Goal: Transaction & Acquisition: Purchase product/service

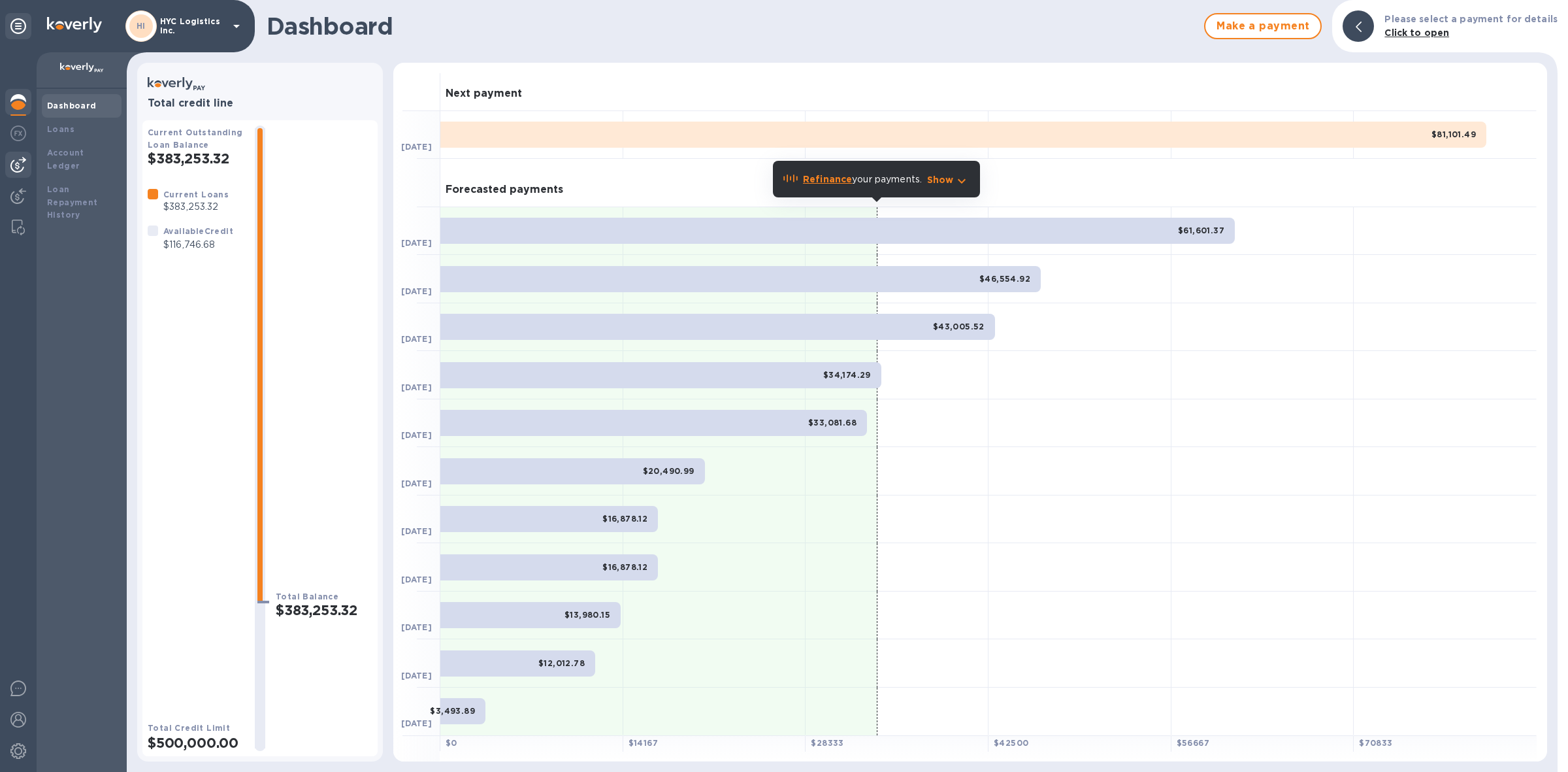
click at [18, 159] on img at bounding box center [18, 165] width 16 height 16
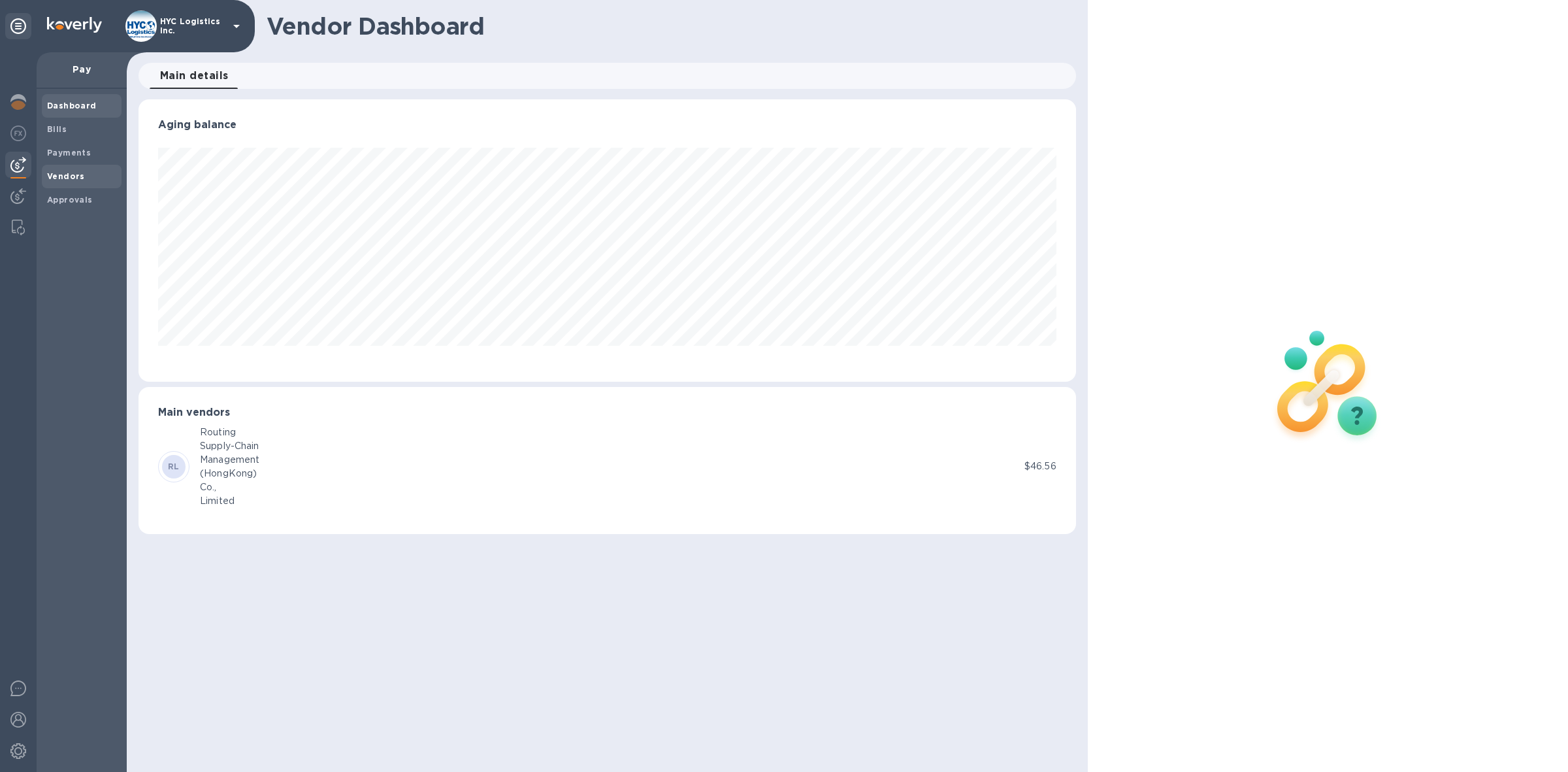
scroll to position [281, 937]
click at [51, 170] on span "Vendors" at bounding box center [66, 177] width 38 height 13
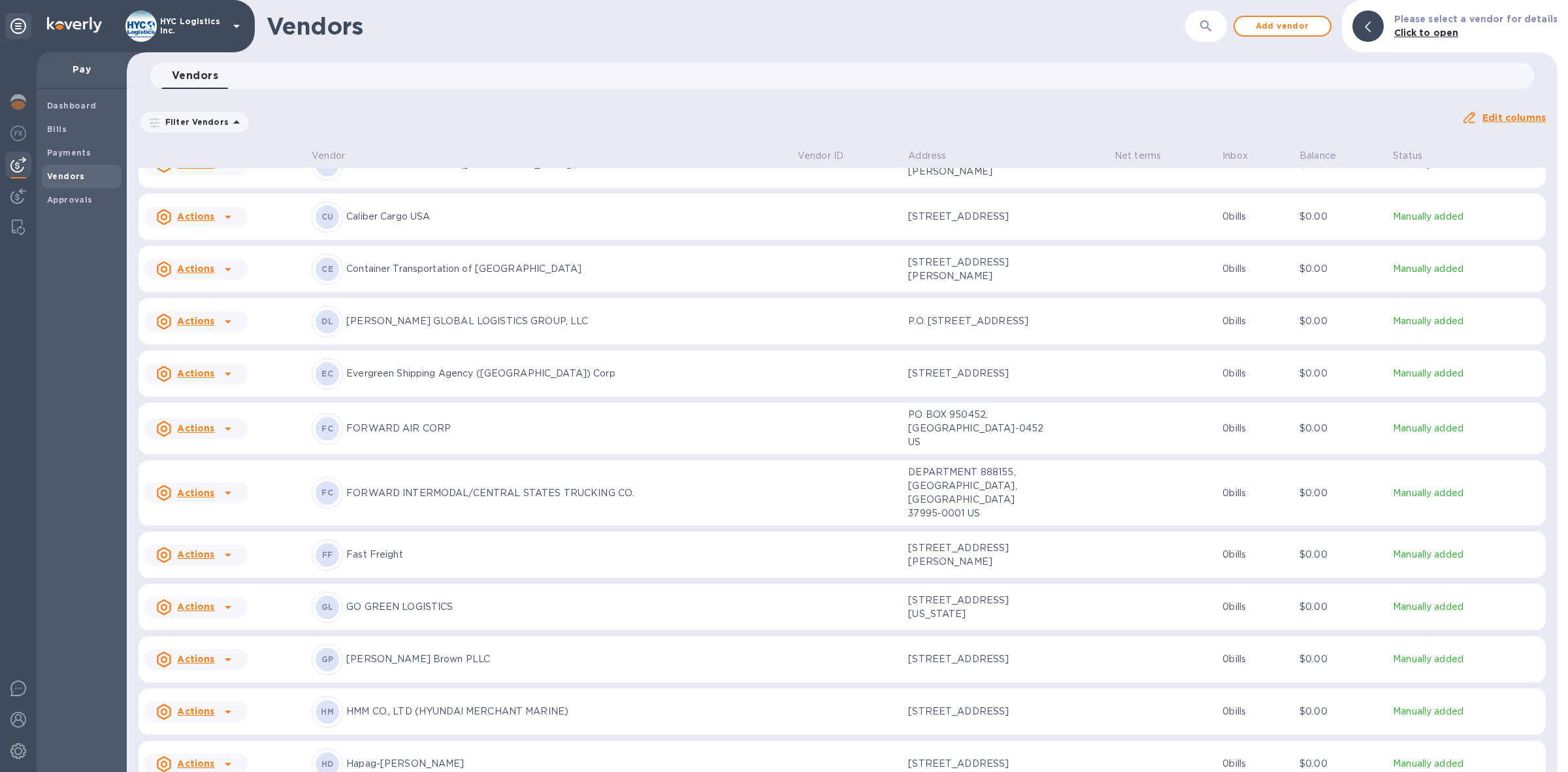
scroll to position [993, 0]
click at [184, 379] on u "Actions" at bounding box center [196, 374] width 38 height 10
click at [211, 438] on b "Add new bill" at bounding box center [211, 442] width 61 height 10
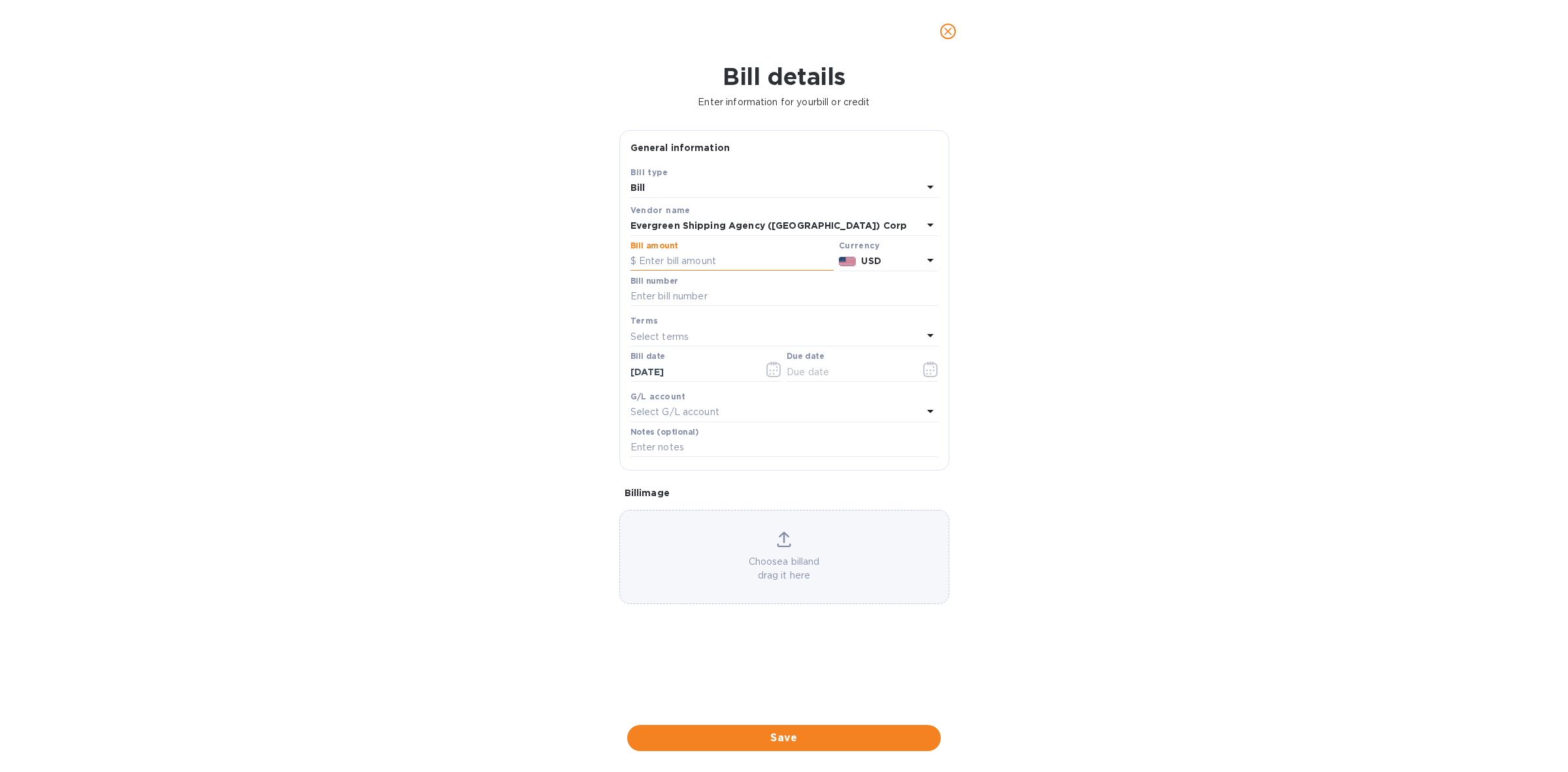
click at [706, 255] on input "text" at bounding box center [732, 261] width 203 height 20
type input "5,926.10"
click at [687, 296] on input "text" at bounding box center [784, 297] width 308 height 20
paste input "EGLV149505139375 EGLV140501517657"
click at [722, 293] on input "EGLV149505139375 EGLV140501517657" at bounding box center [784, 297] width 308 height 20
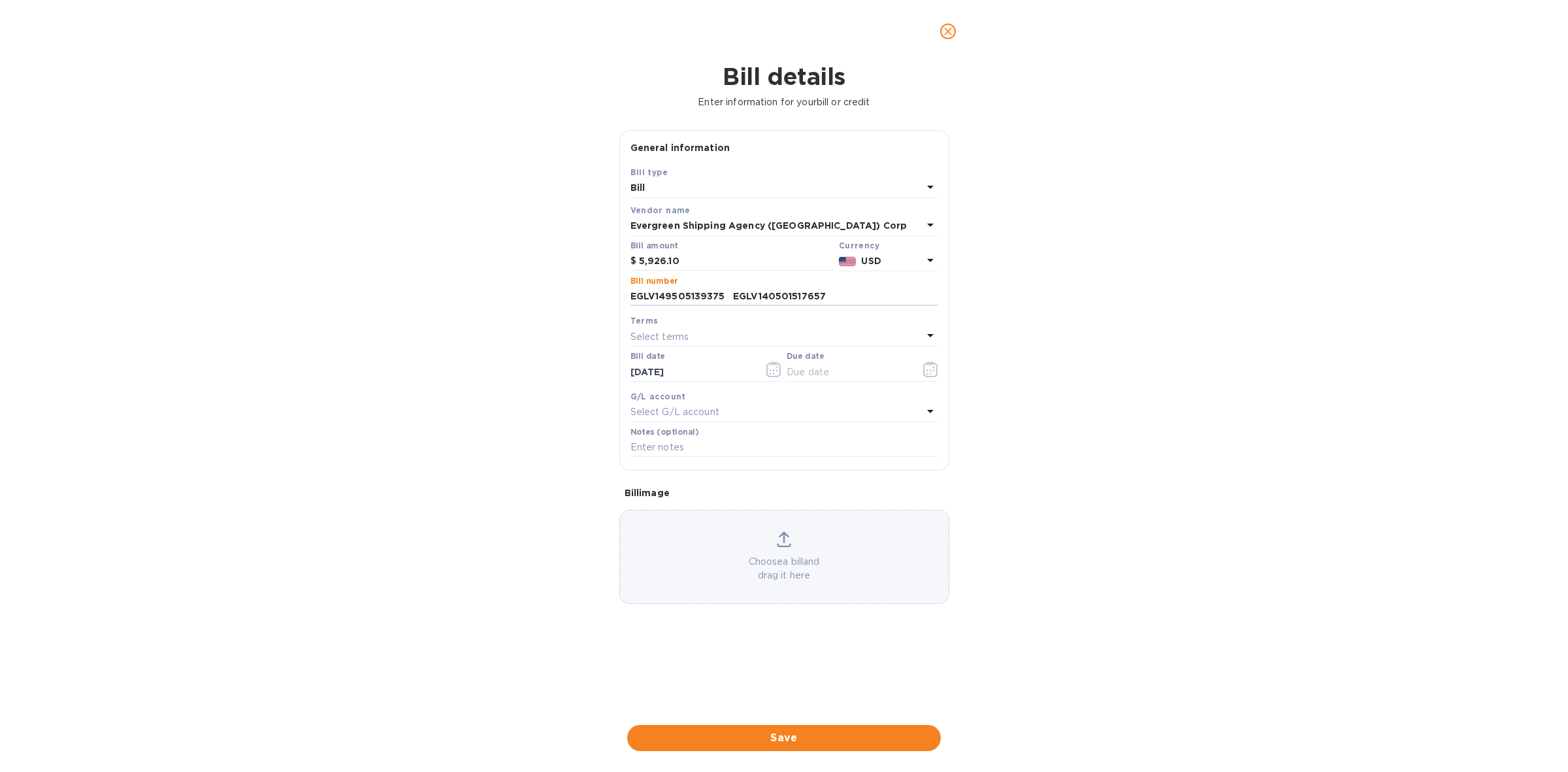
type input "EGLV149505139375 EGLV140501517657"
click at [732, 330] on div "Select terms" at bounding box center [776, 336] width 292 height 18
click at [690, 507] on p "COD" at bounding box center [779, 508] width 277 height 14
type input "[DATE]"
click at [784, 734] on span "Save" at bounding box center [784, 738] width 293 height 16
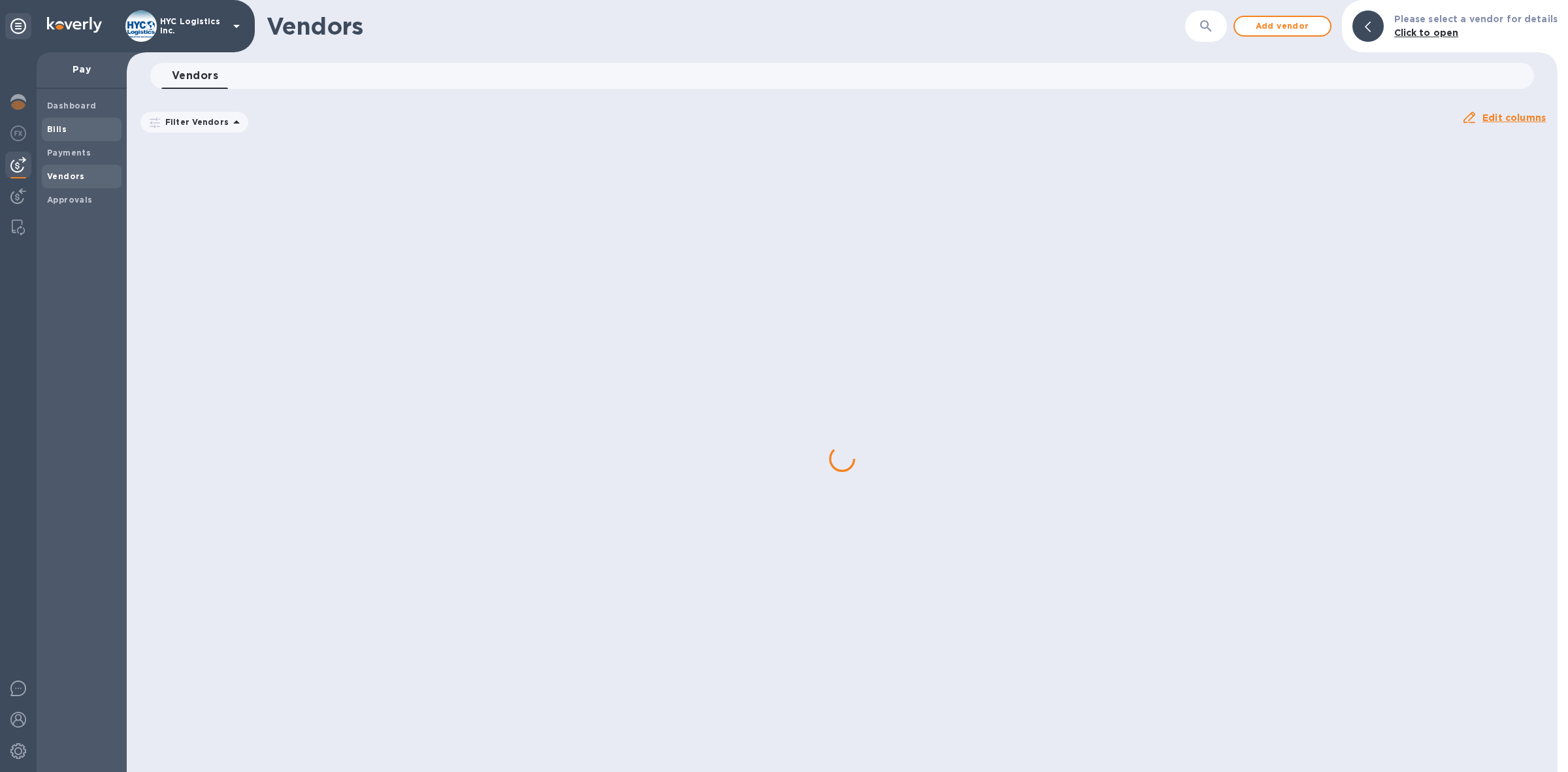
click at [53, 120] on div "Bills" at bounding box center [81, 129] width 80 height 24
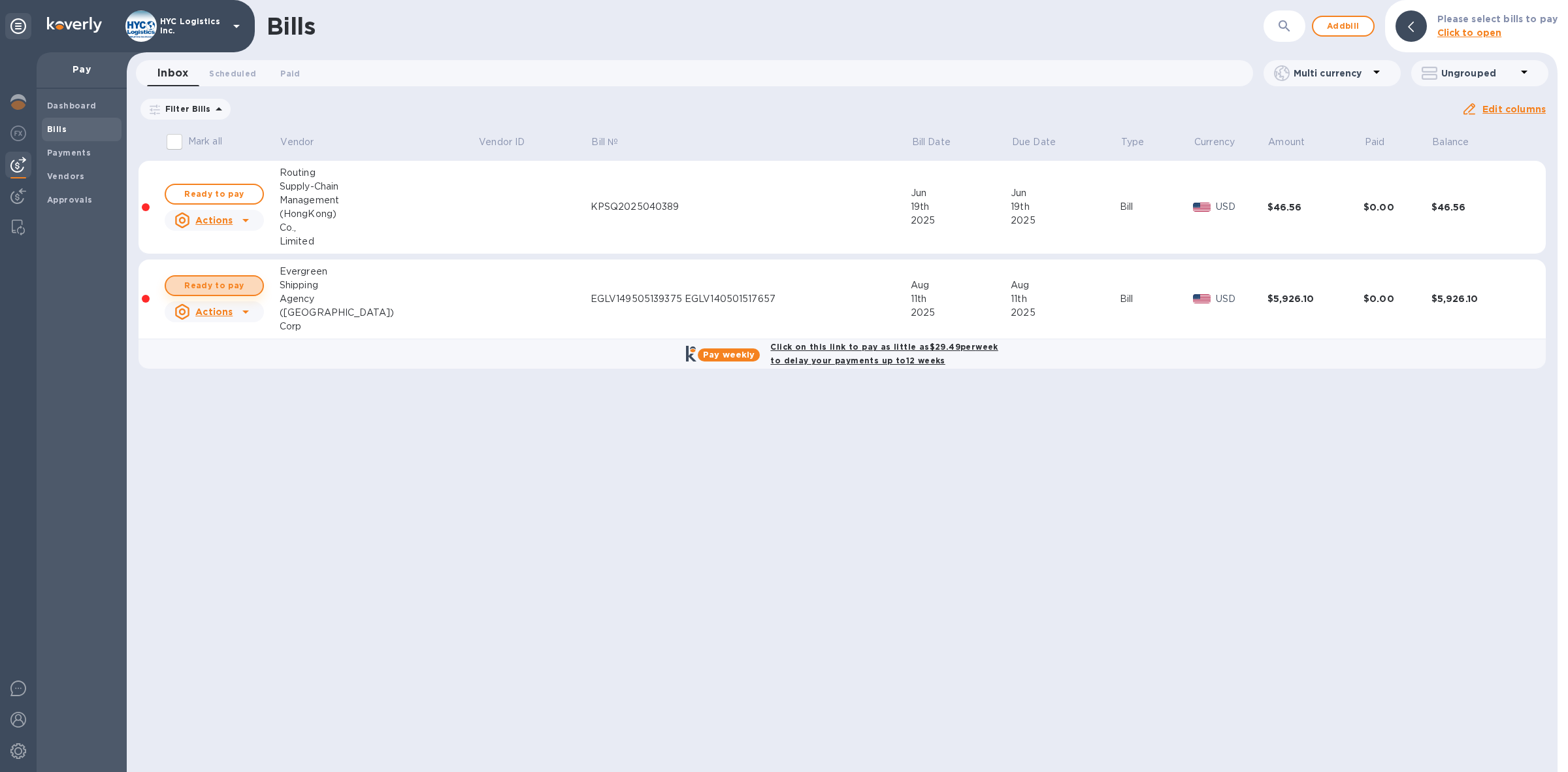
click at [217, 283] on span "Ready to pay" at bounding box center [214, 285] width 76 height 16
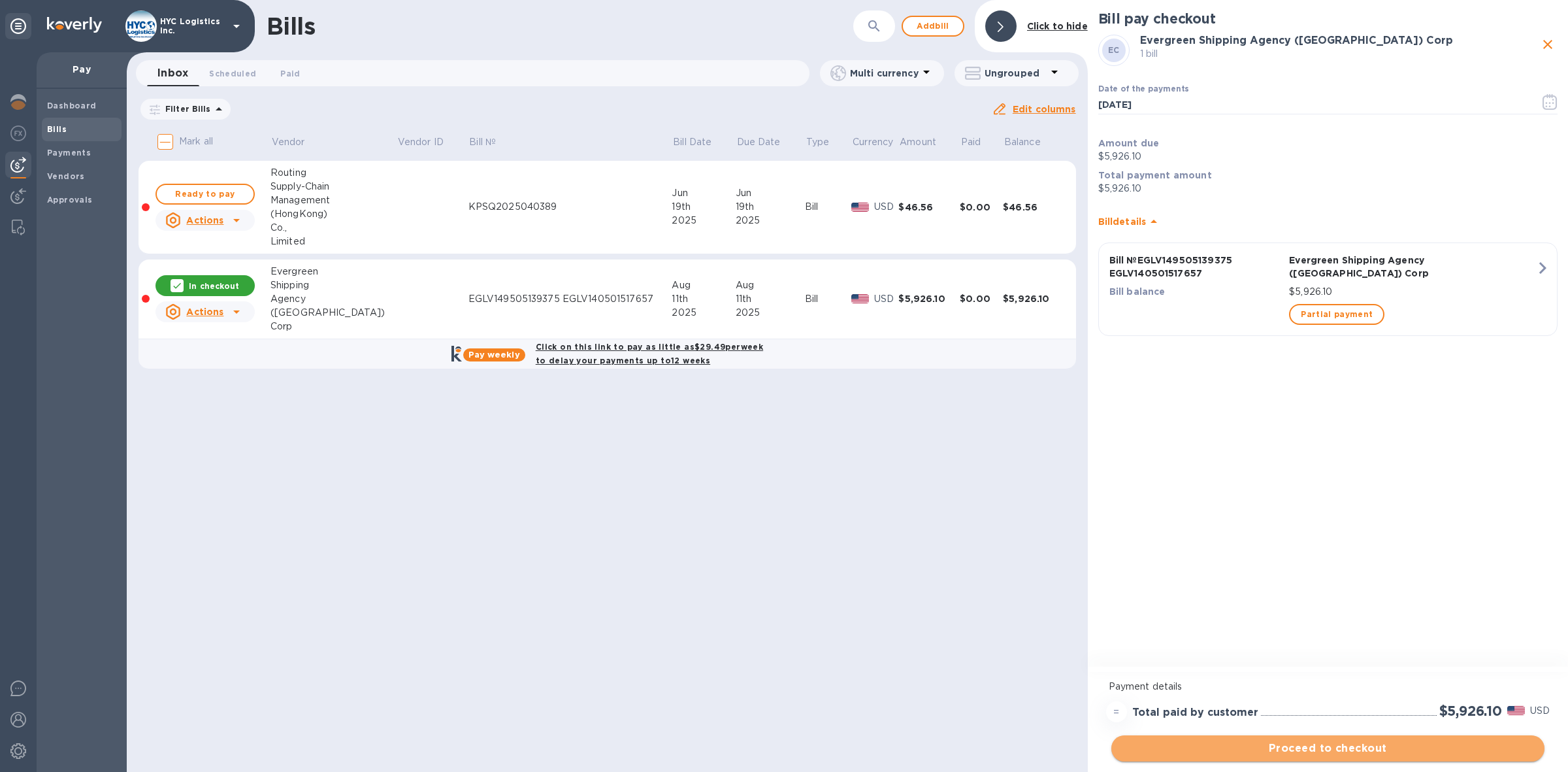
click at [1329, 748] on span "Proceed to checkout" at bounding box center [1328, 748] width 412 height 16
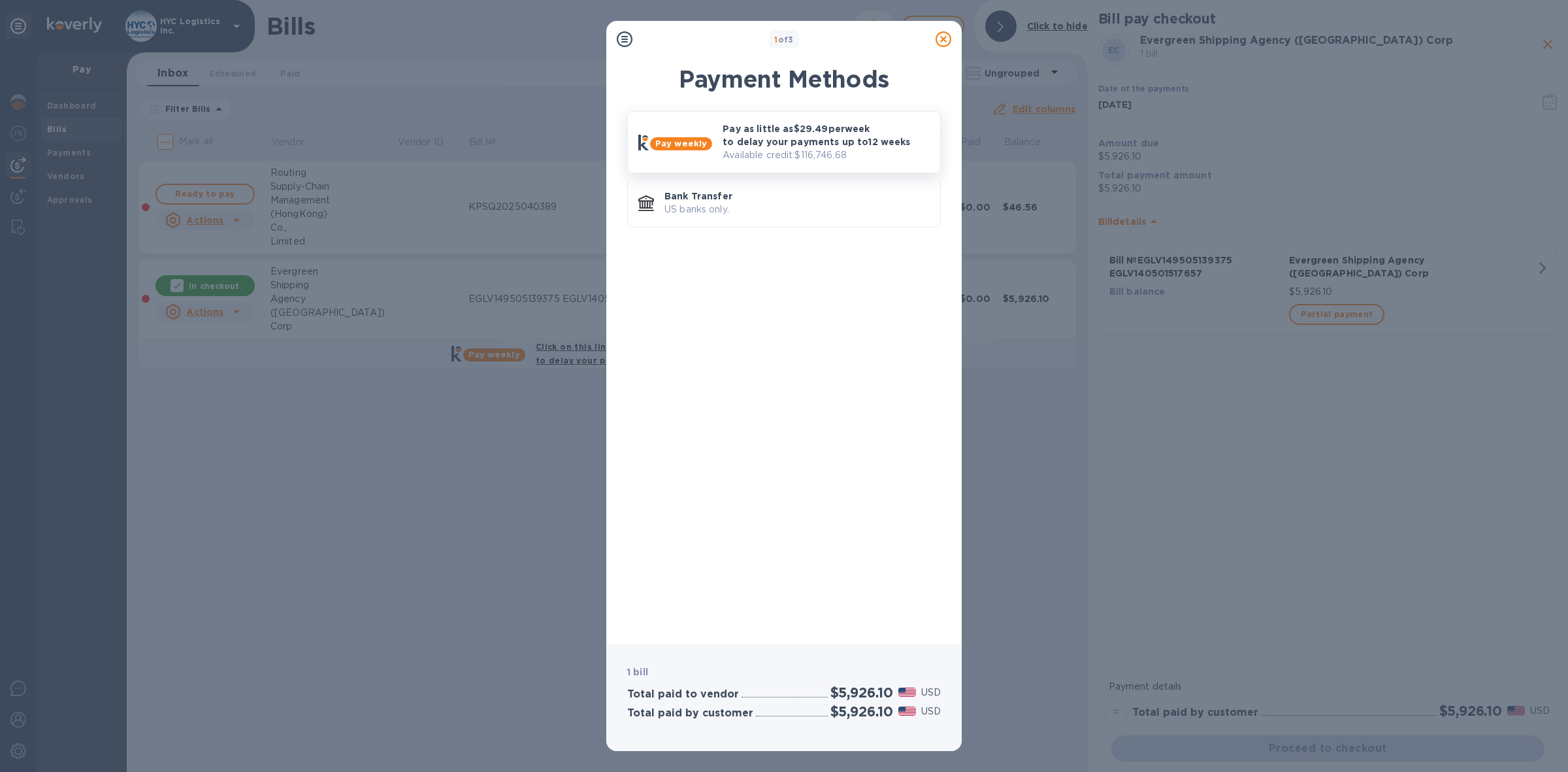
click at [838, 146] on p "Pay as little as $29.49 per week to delay your payments up to 12 weeks" at bounding box center [826, 136] width 207 height 26
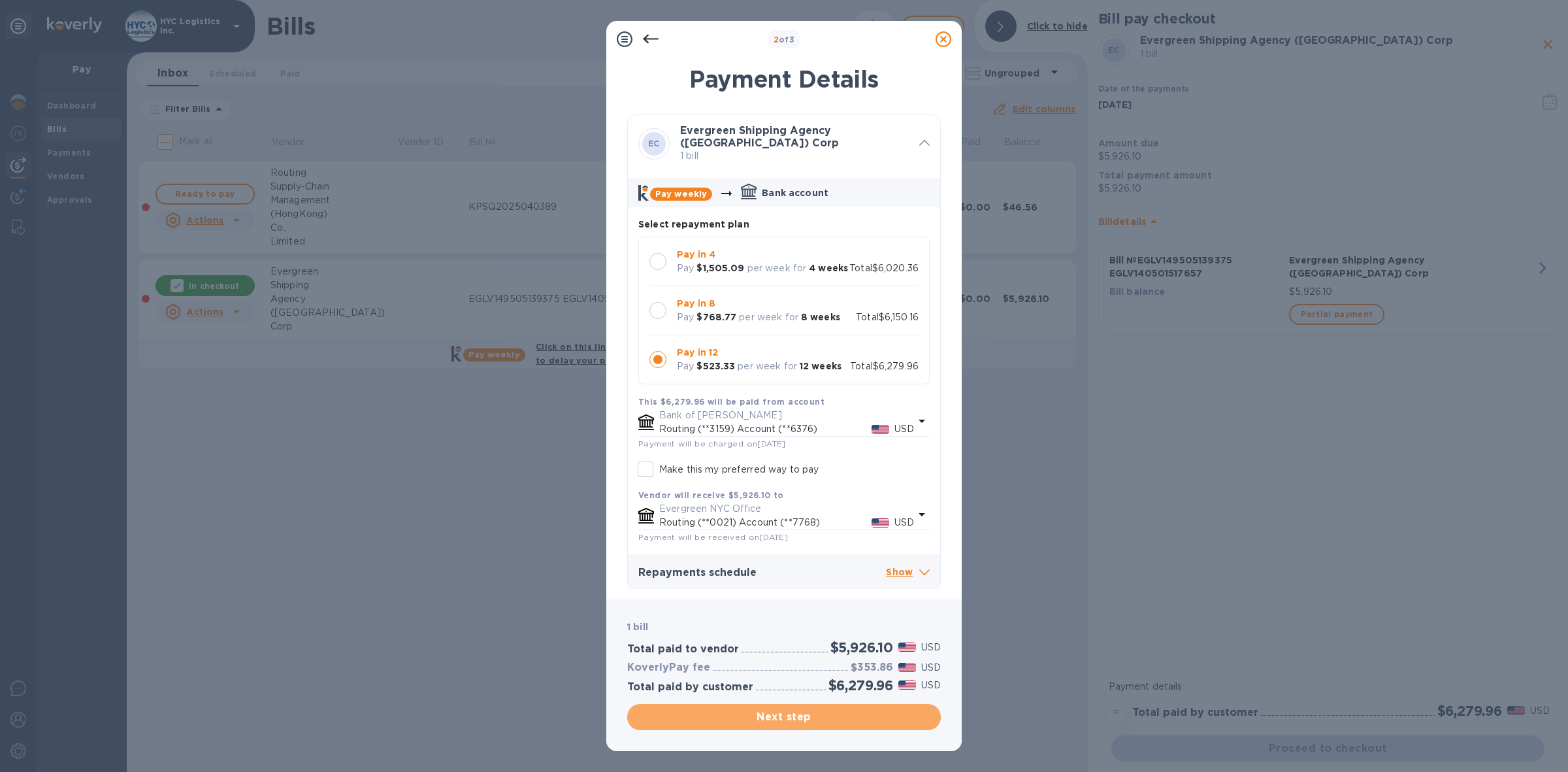
drag, startPoint x: 803, startPoint y: 715, endPoint x: 809, endPoint y: 710, distance: 7.8
click at [803, 714] on span "Next step" at bounding box center [784, 716] width 293 height 16
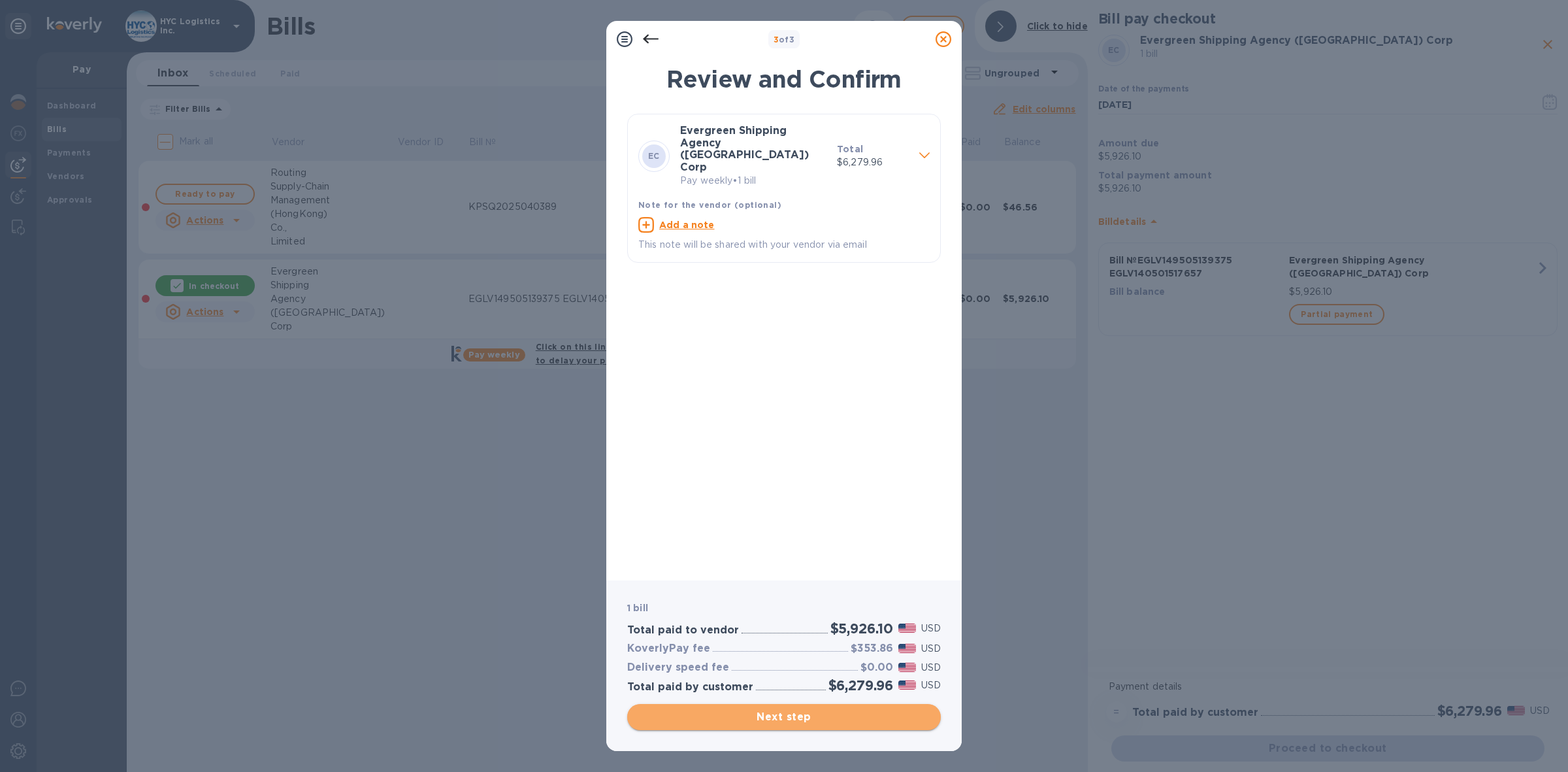
click at [788, 714] on span "Next step" at bounding box center [784, 716] width 293 height 16
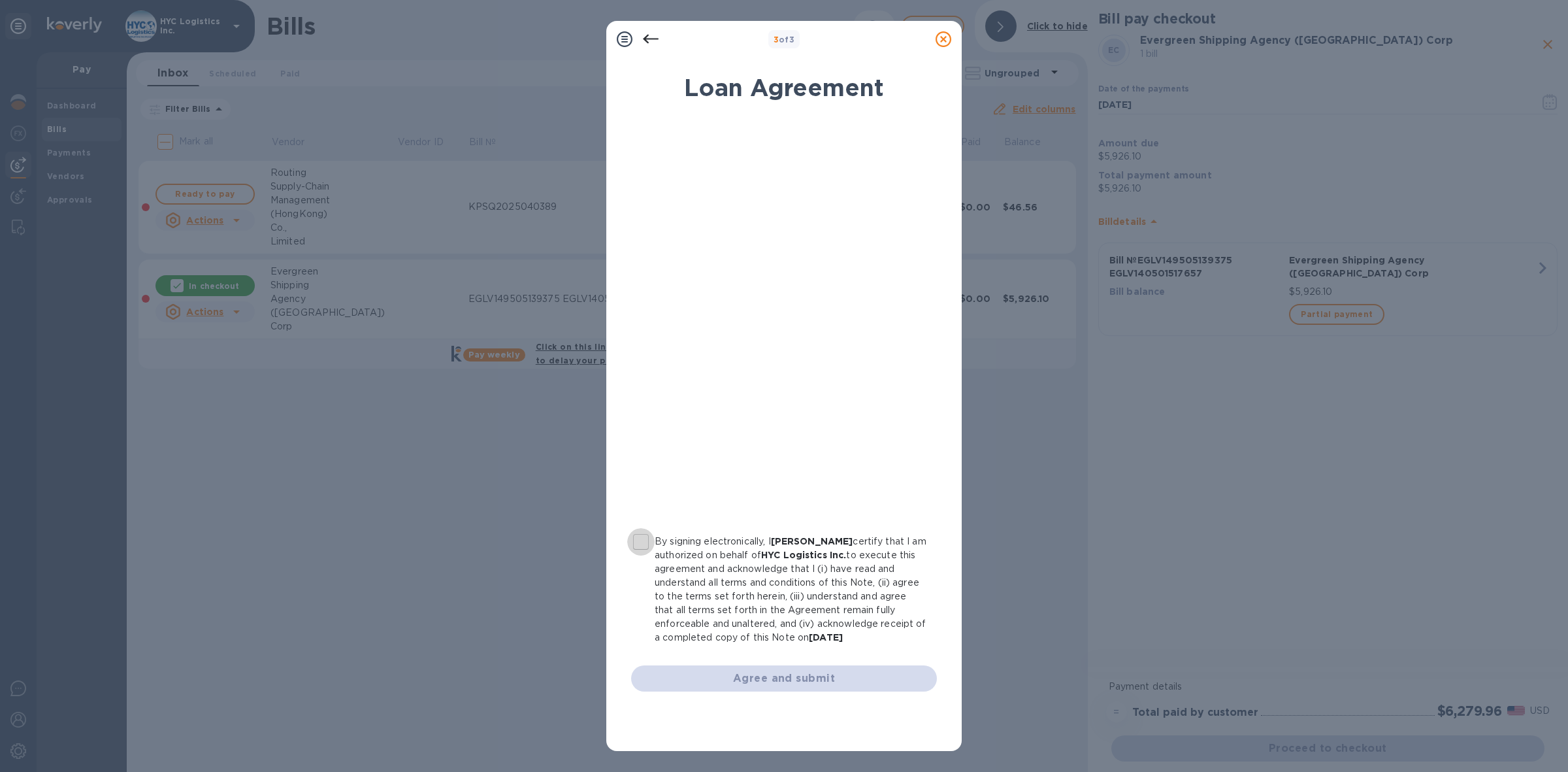
click at [643, 540] on input "By signing electronically, I [PERSON_NAME] certify that I am authorized on beha…" at bounding box center [641, 541] width 27 height 27
checkbox input "true"
click at [756, 678] on span "Agree and submit" at bounding box center [784, 678] width 285 height 16
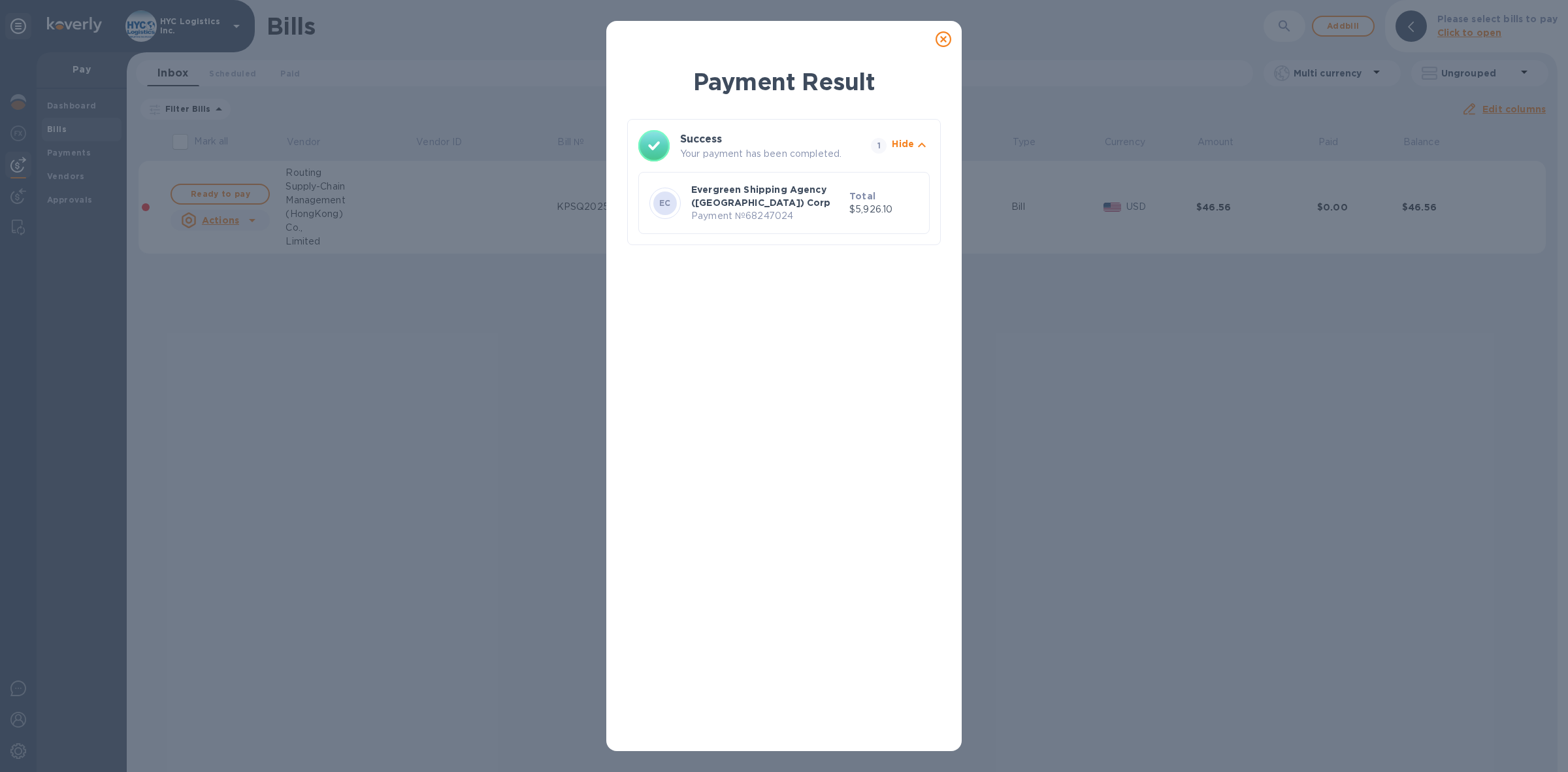
click at [757, 215] on p "Payment № 68247024" at bounding box center [768, 216] width 152 height 14
copy p "68247024"
click at [944, 31] on icon at bounding box center [943, 39] width 16 height 16
